Goal: Information Seeking & Learning: Learn about a topic

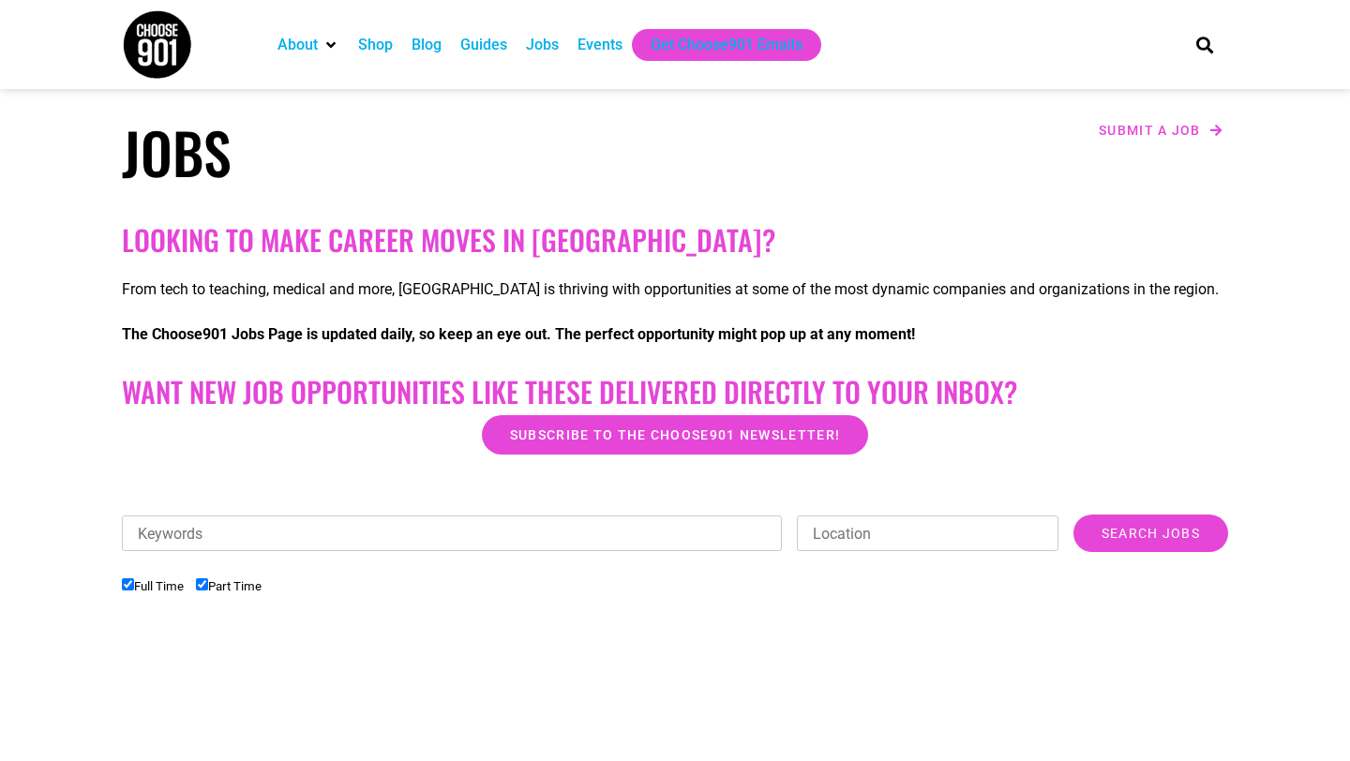
scroll to position [648, 0]
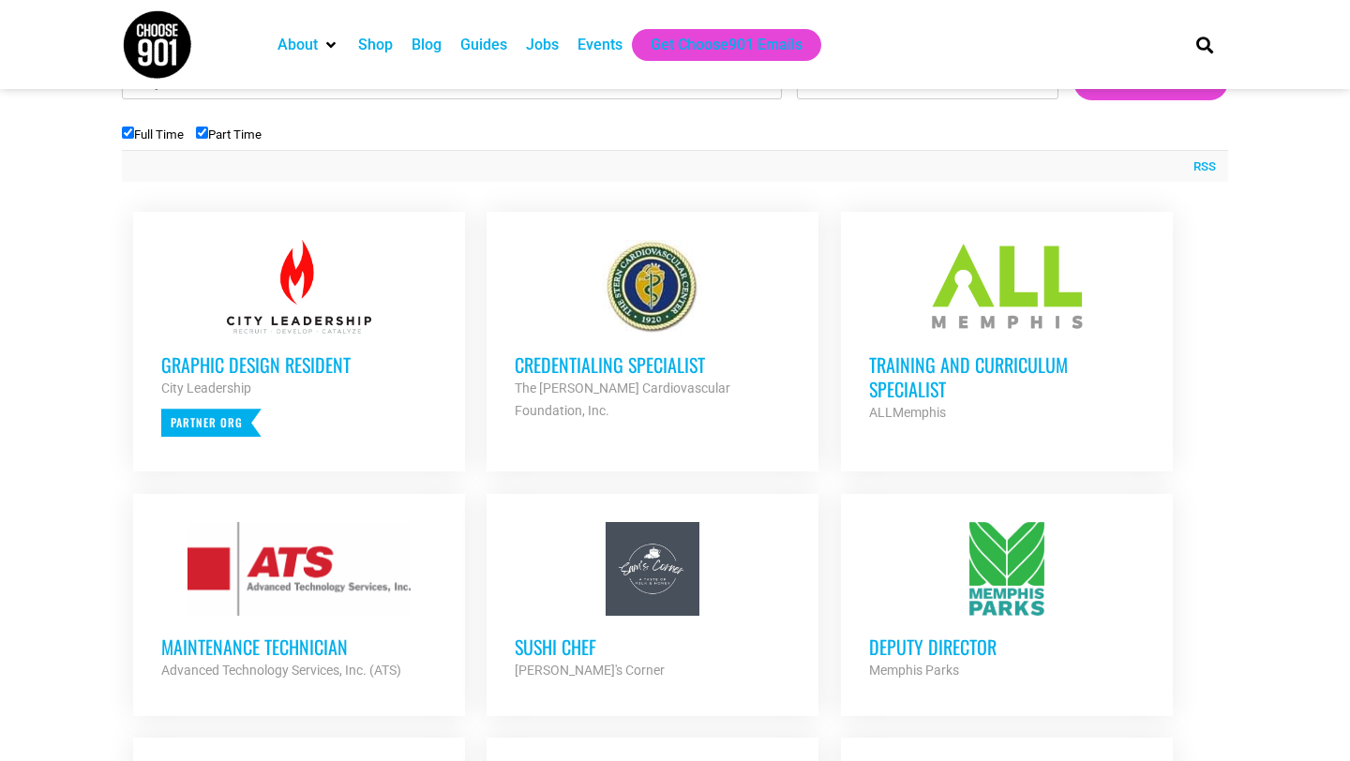
click at [921, 379] on h3 "Training and Curriculum Specialist" at bounding box center [1007, 377] width 276 height 49
